Goal: Information Seeking & Learning: Find specific fact

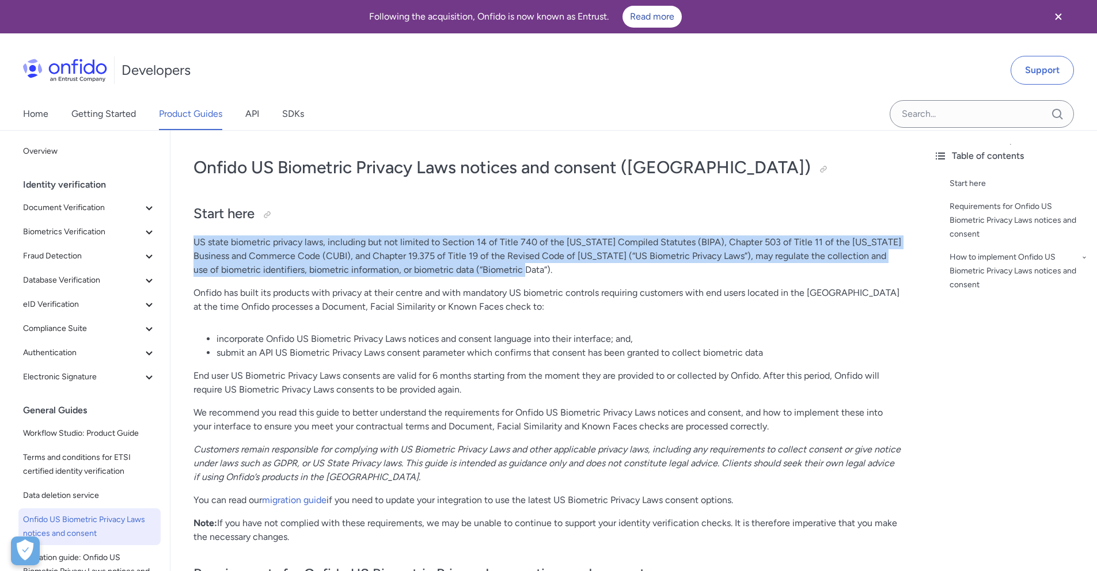
drag, startPoint x: 534, startPoint y: 275, endPoint x: 188, endPoint y: 246, distance: 346.5
copy p "US state biometric privacy laws, including but not limited to Section 14 of Tit…"
